Goal: Information Seeking & Learning: Learn about a topic

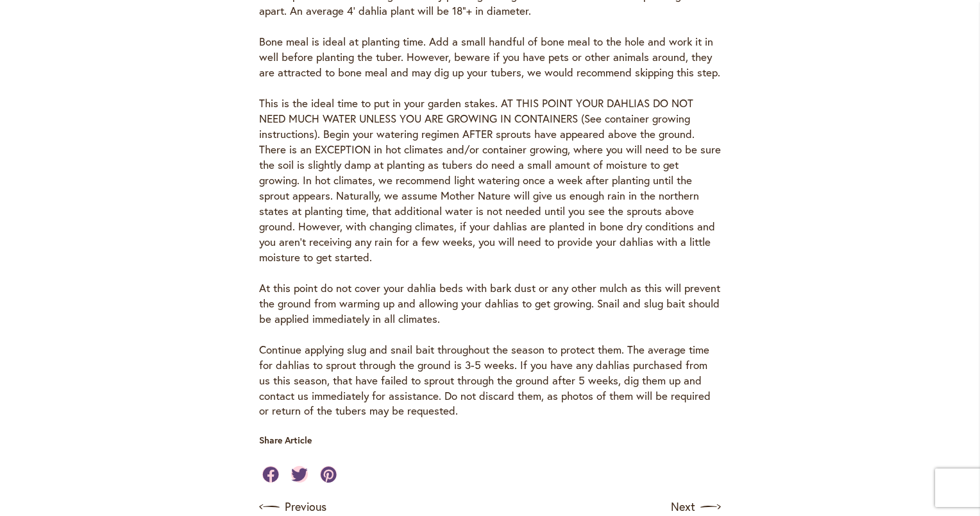
scroll to position [962, 0]
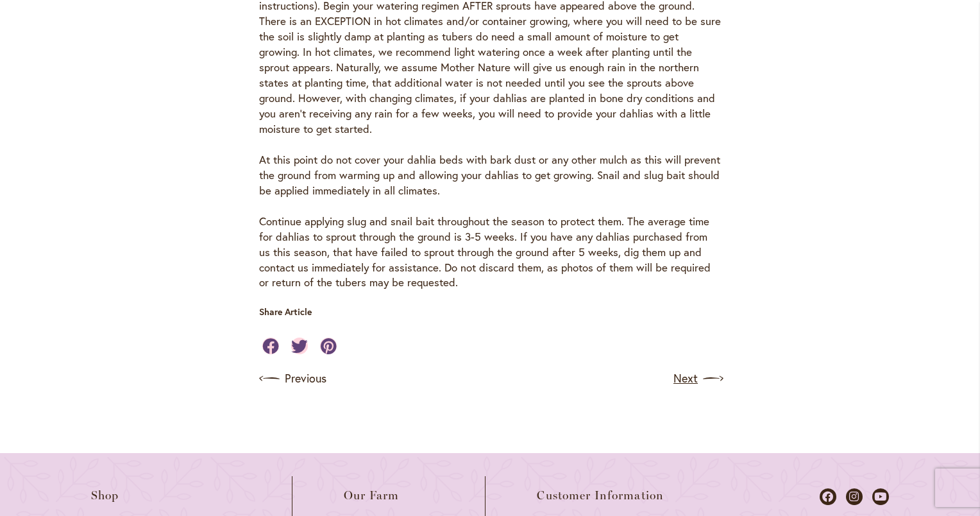
click at [678, 368] on link "Next" at bounding box center [697, 378] width 47 height 21
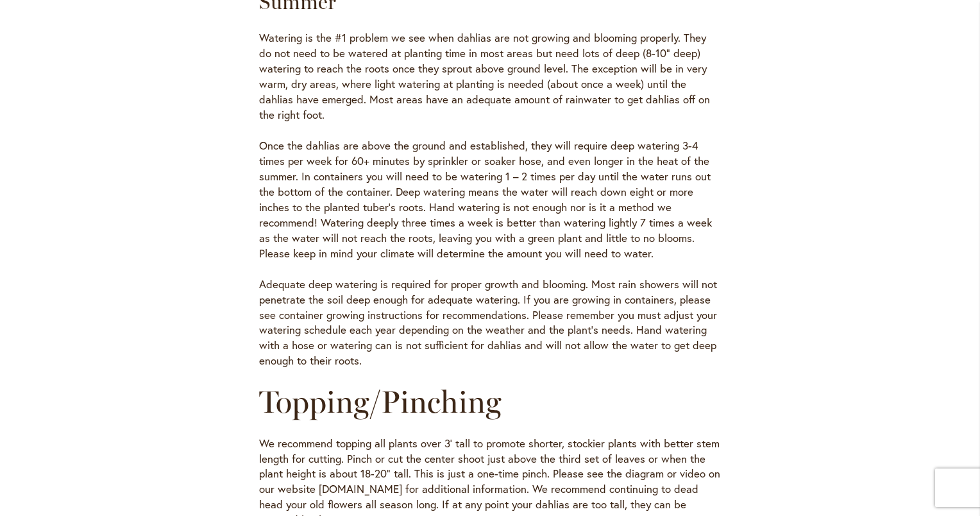
scroll to position [898, 0]
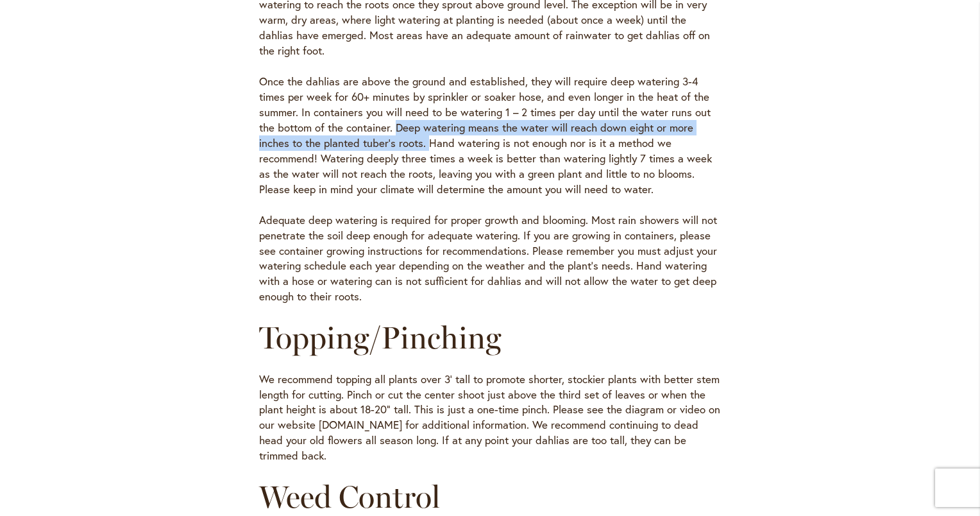
drag, startPoint x: 391, startPoint y: 130, endPoint x: 423, endPoint y: 139, distance: 34.1
click at [423, 139] on p "Once the dahlias are above the ground and established, they will require deep w…" at bounding box center [490, 135] width 462 height 123
drag, startPoint x: 423, startPoint y: 139, endPoint x: 406, endPoint y: 134, distance: 18.1
copy p "Deep watering means the water will reach down eight or more inches to the plant…"
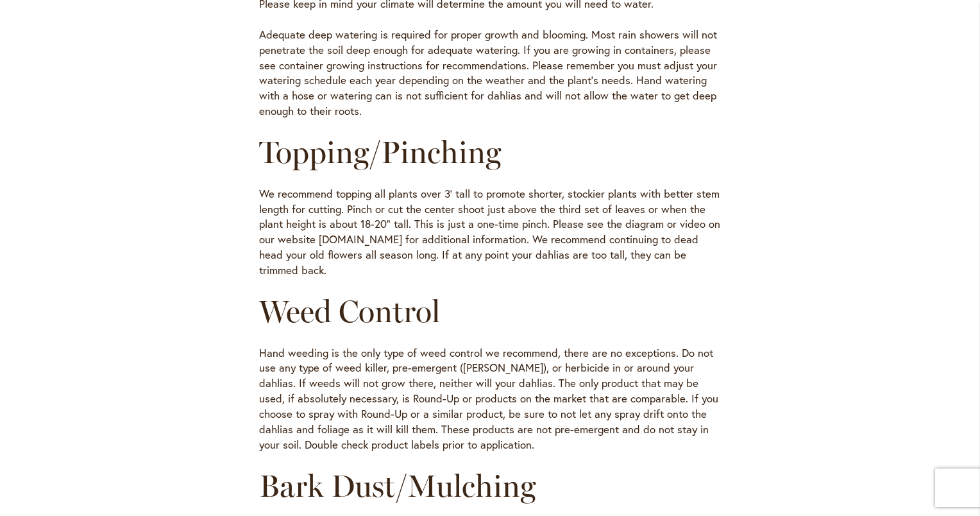
scroll to position [1155, 0]
